Goal: Transaction & Acquisition: Purchase product/service

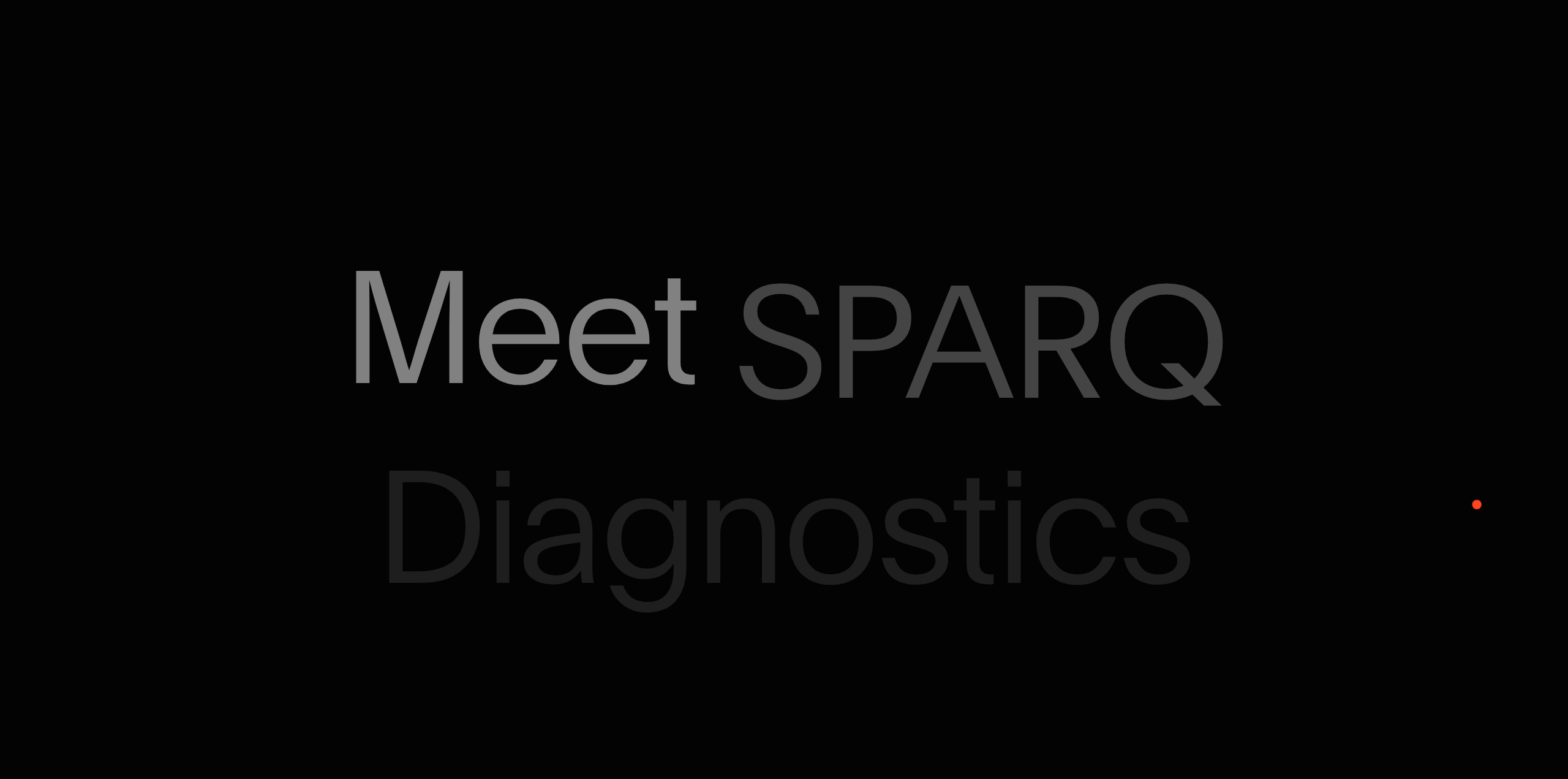
click at [810, 338] on span "SPARQ" at bounding box center [980, 342] width 493 height 165
click at [836, 560] on span "Diagnostics" at bounding box center [784, 528] width 819 height 165
click at [726, 331] on p "Meet SPARQ Diagnostics" at bounding box center [784, 390] width 1568 height 330
click at [551, 343] on span "Meet" at bounding box center [519, 326] width 355 height 165
click at [947, 336] on span "SPARQ" at bounding box center [980, 342] width 493 height 165
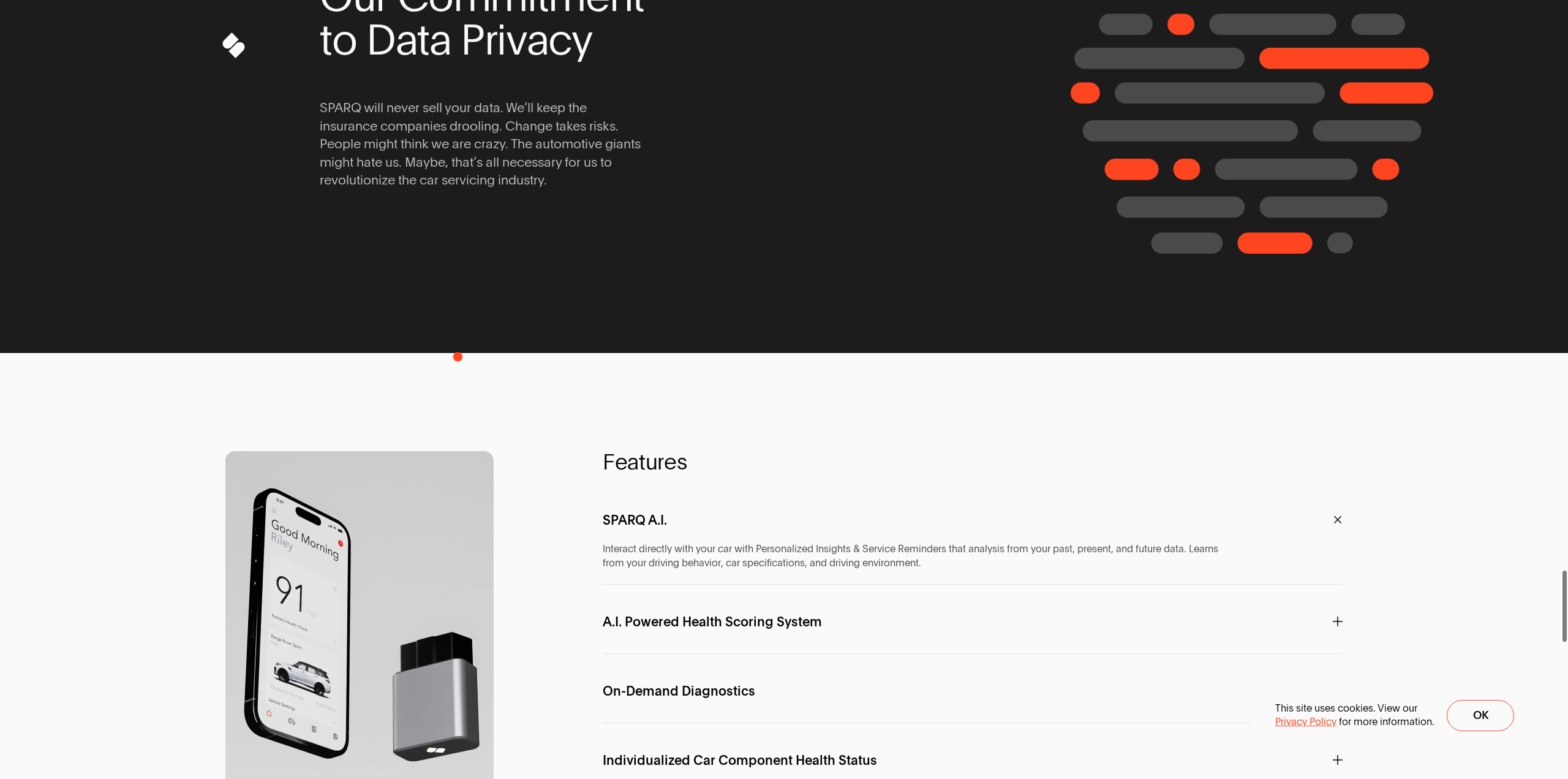
click at [456, 229] on div "Our Commitment to Data Privacy SPARQ will never sell your data. We’ll keep the …" at bounding box center [595, 82] width 551 height 293
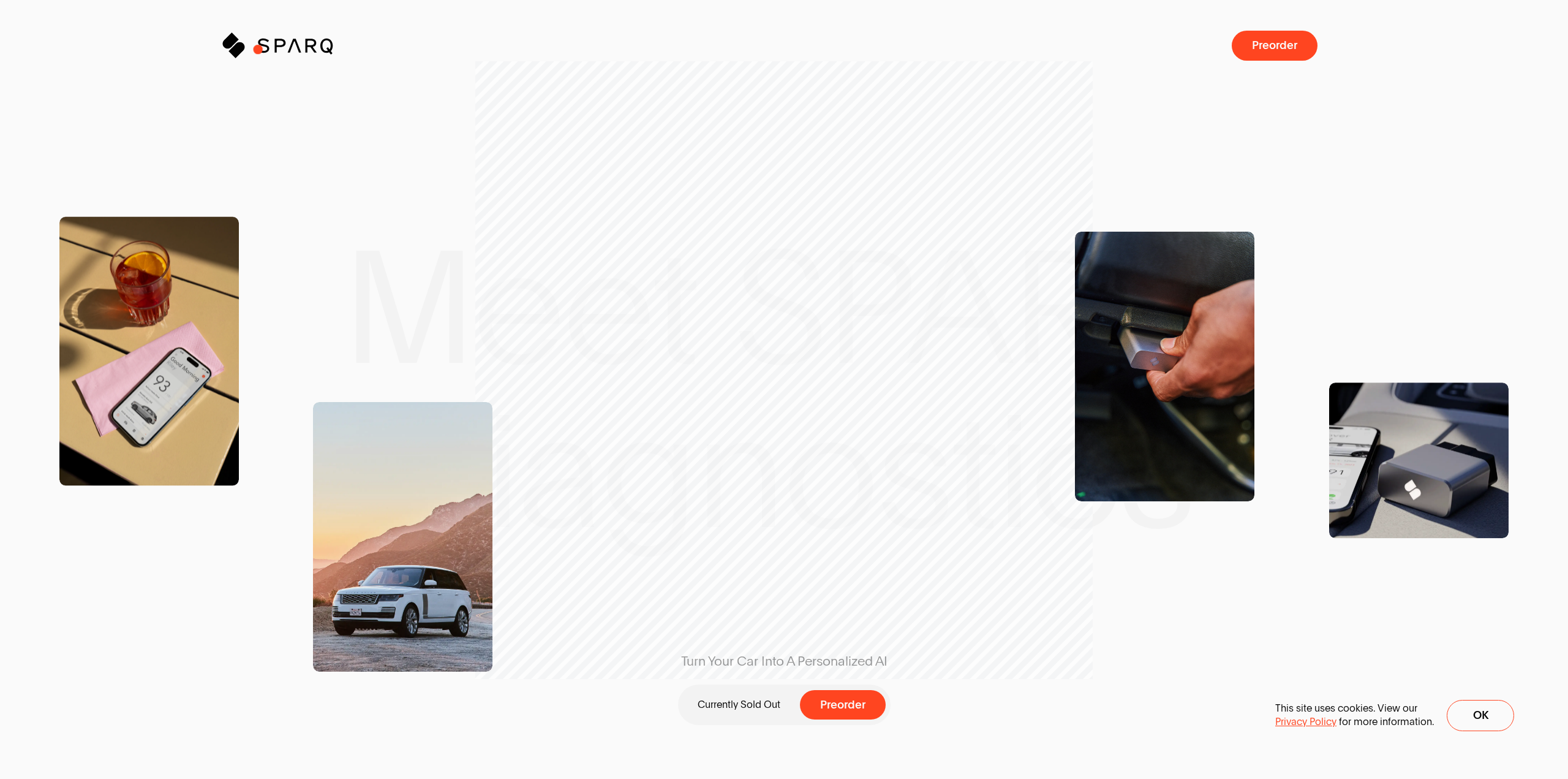
click at [261, 50] on icon "Sparq" at bounding box center [313, 45] width 111 height 25
click at [1277, 41] on span "Preorder" at bounding box center [1282, 46] width 46 height 12
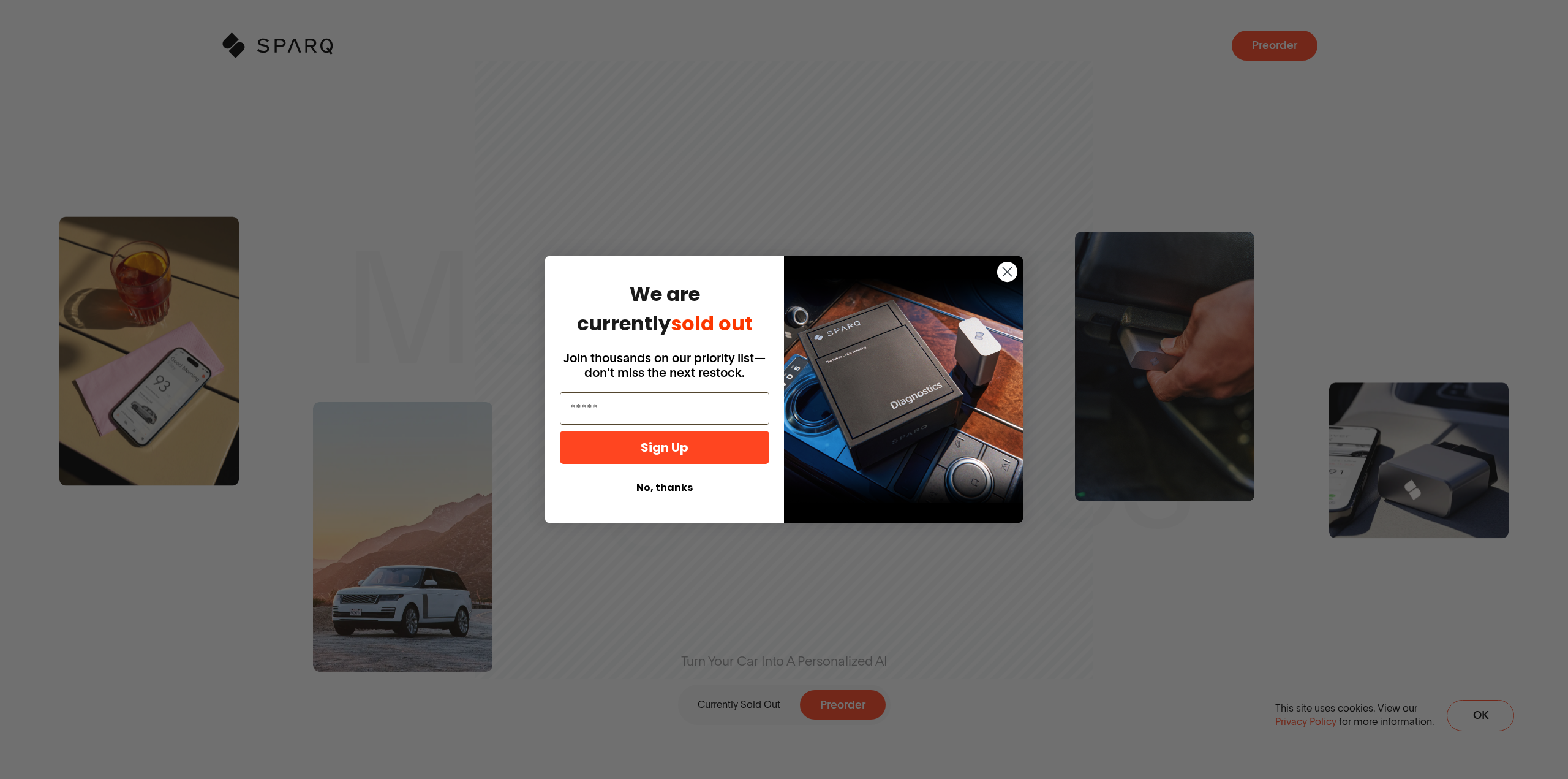
click at [672, 480] on button "No, thanks" at bounding box center [664, 487] width 209 height 23
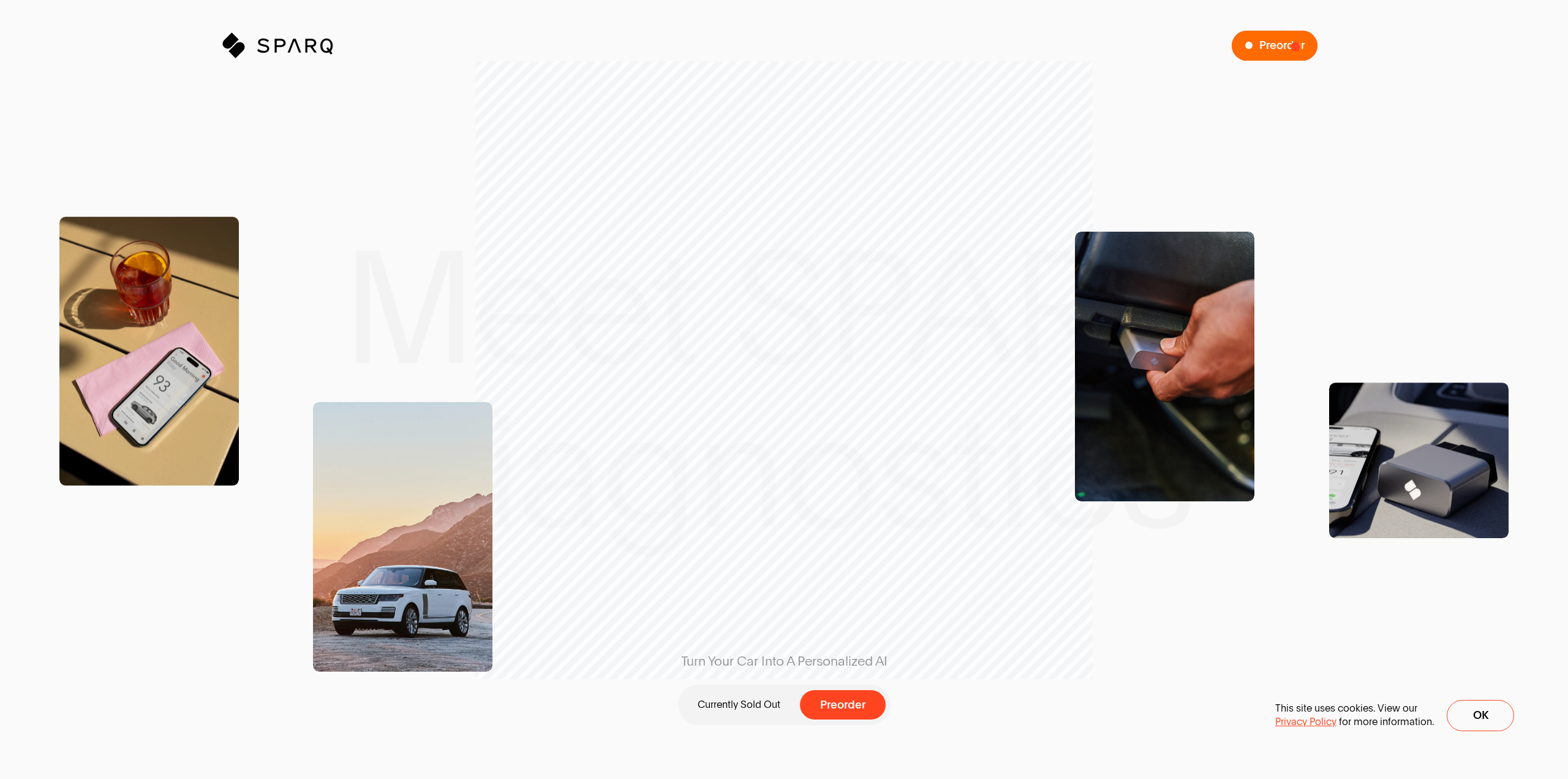
click at [1251, 35] on span "Preorder a SPARQ Diagnostics Device" at bounding box center [1275, 46] width 86 height 30
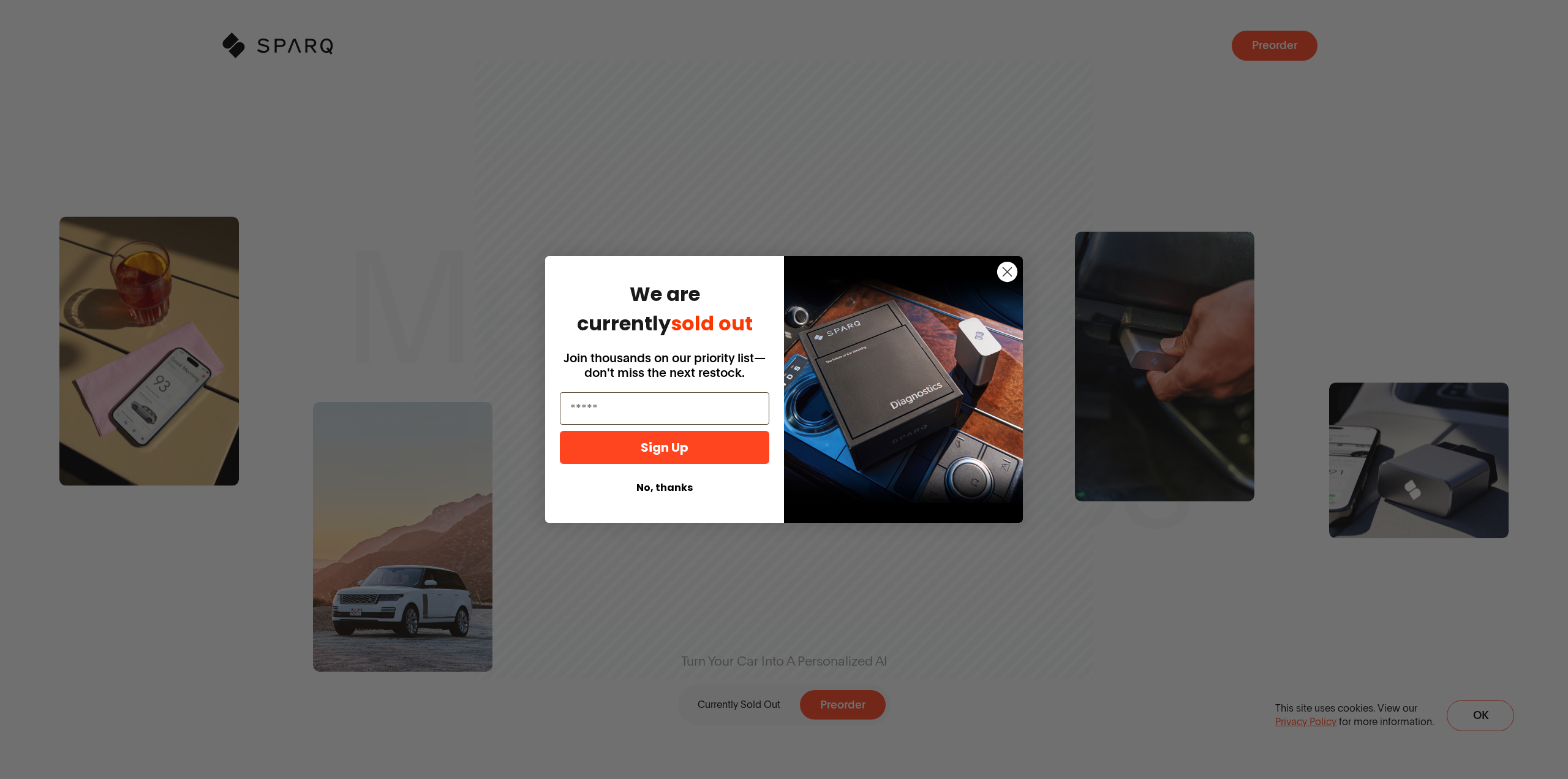
click at [1000, 273] on circle "Close dialog" at bounding box center [1007, 272] width 20 height 20
